Goal: Task Accomplishment & Management: Use online tool/utility

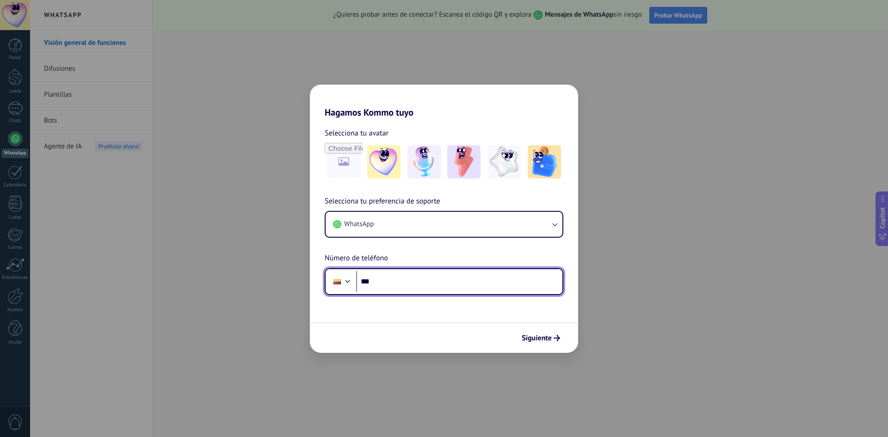
click at [385, 281] on input "***" at bounding box center [459, 281] width 206 height 21
type input "**********"
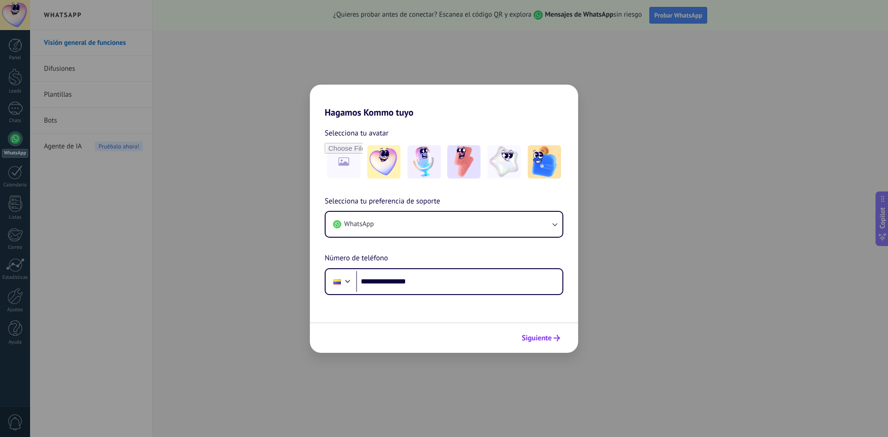
click at [533, 337] on span "Siguiente" at bounding box center [536, 338] width 30 height 6
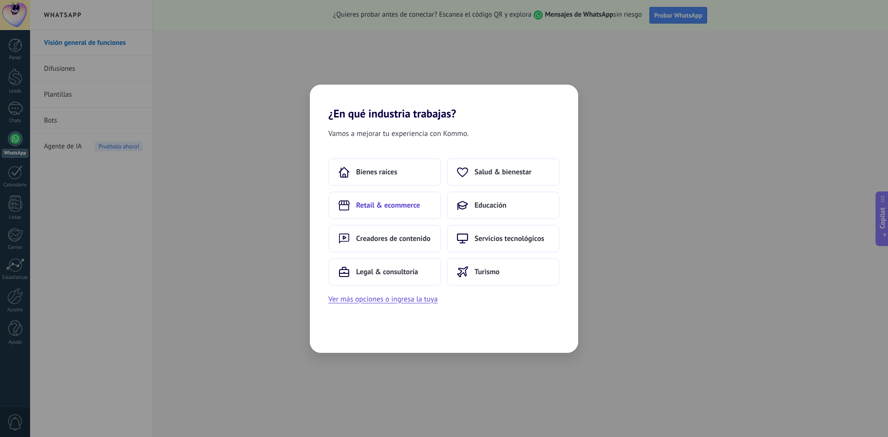
click at [373, 206] on span "Retail & ecommerce" at bounding box center [388, 205] width 64 height 9
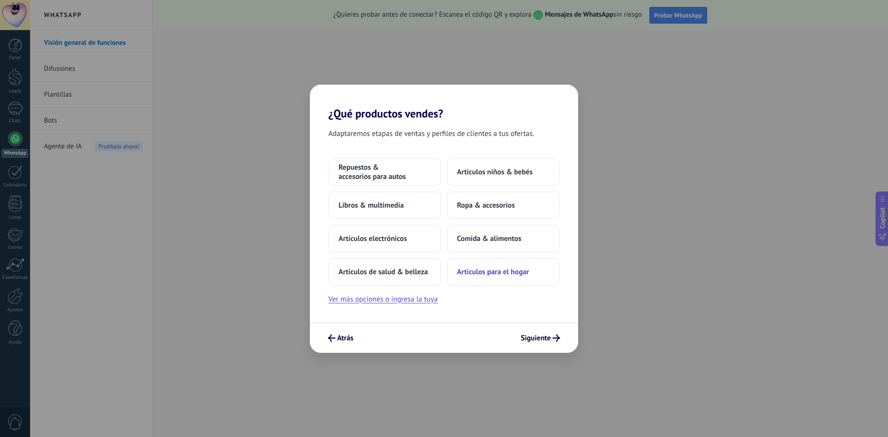
click at [492, 280] on button "Artículos para el hogar" at bounding box center [503, 272] width 113 height 28
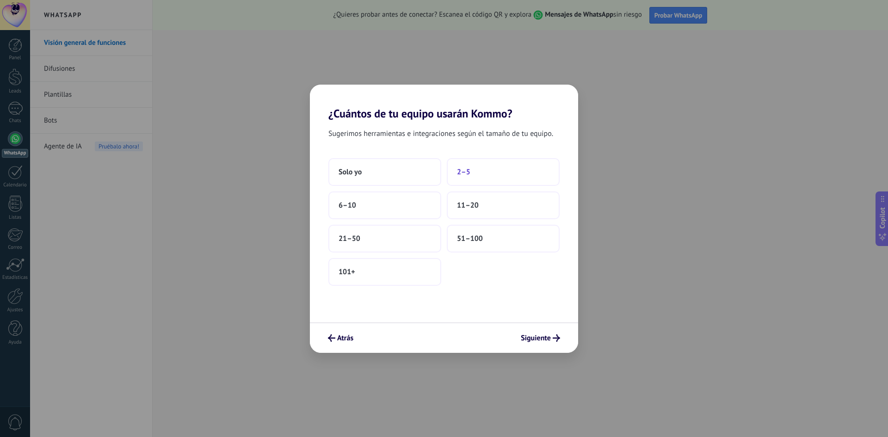
click at [456, 171] on button "2–5" at bounding box center [503, 172] width 113 height 28
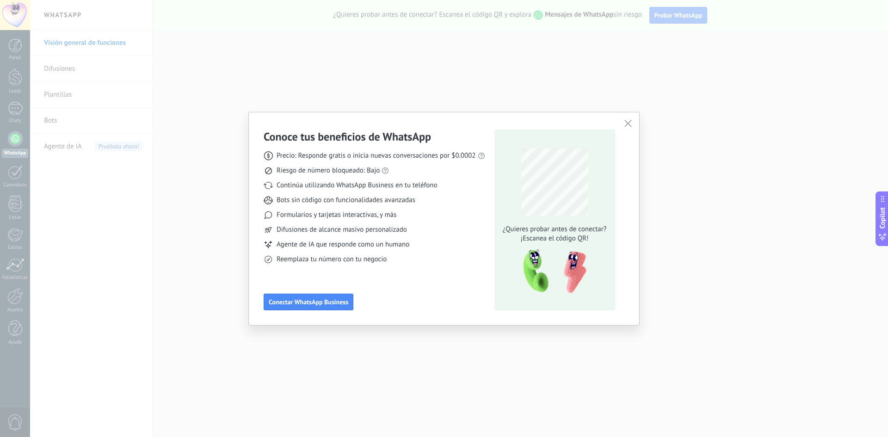
click at [341, 313] on div "Conoce tus beneficios de WhatsApp Precio: Responde gratis o inicia nuevas conve…" at bounding box center [444, 218] width 390 height 213
click at [338, 307] on button "Conectar WhatsApp Business" at bounding box center [308, 302] width 90 height 17
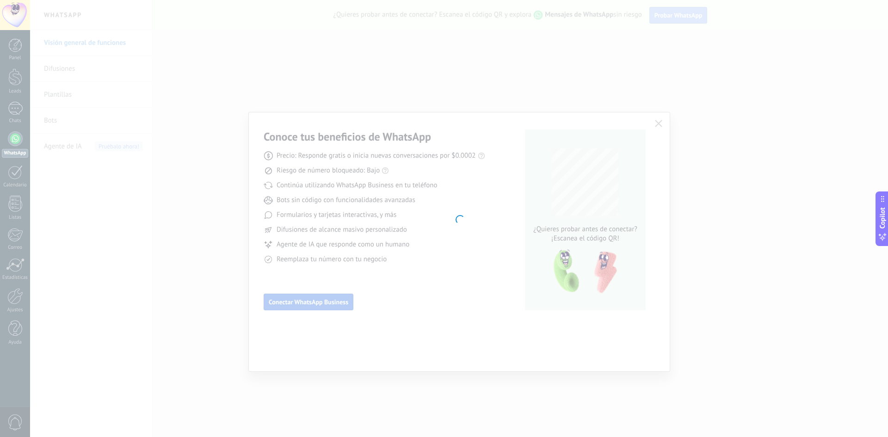
click at [329, 306] on div at bounding box center [459, 218] width 858 height 437
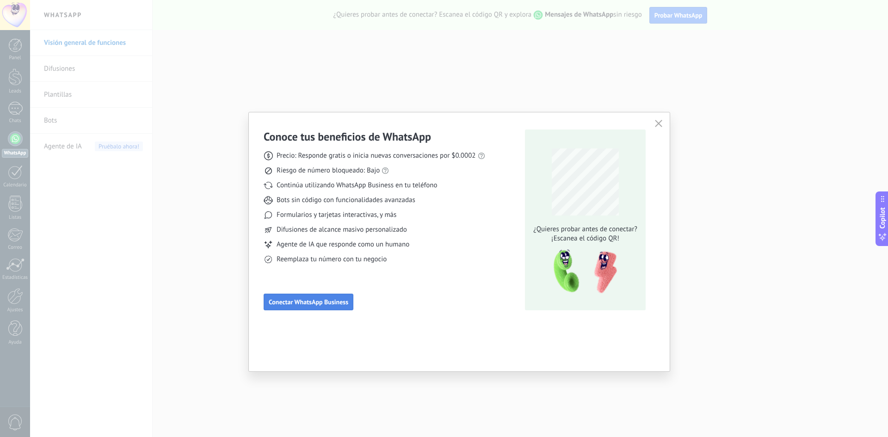
click at [329, 306] on button "Conectar WhatsApp Business" at bounding box center [308, 302] width 90 height 17
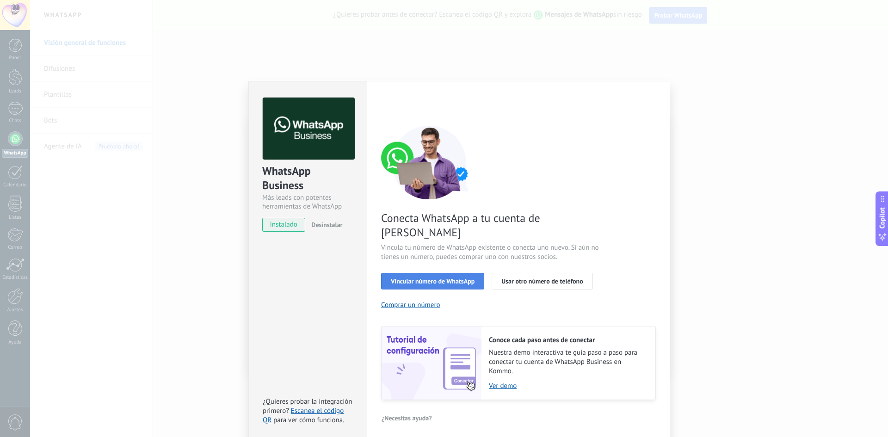
click at [411, 278] on span "Vincular número de WhatsApp" at bounding box center [433, 281] width 84 height 6
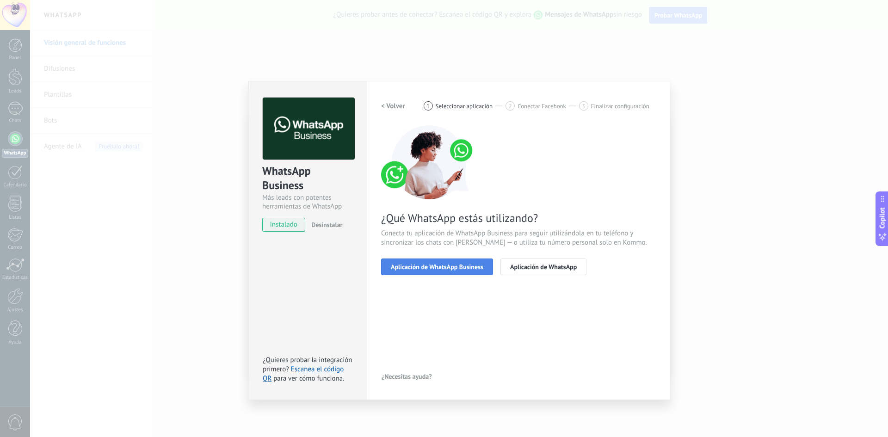
click at [411, 266] on span "Aplicación de WhatsApp Business" at bounding box center [437, 266] width 92 height 6
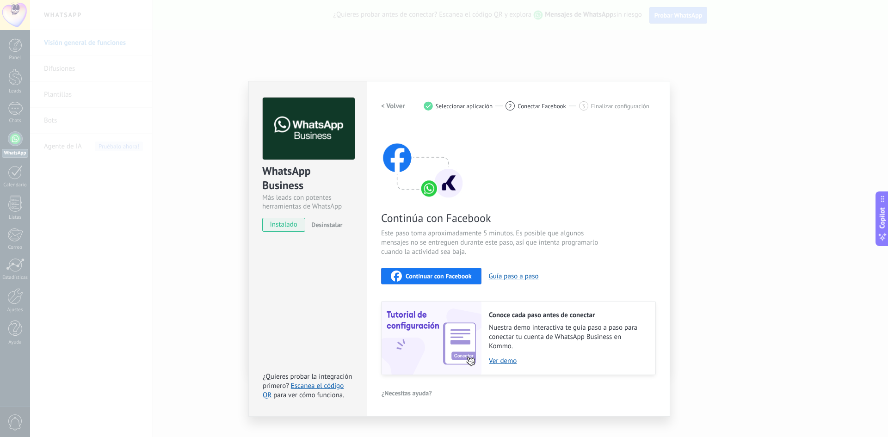
click at [407, 275] on span "Continuar con Facebook" at bounding box center [438, 276] width 66 height 6
